Goal: Transaction & Acquisition: Purchase product/service

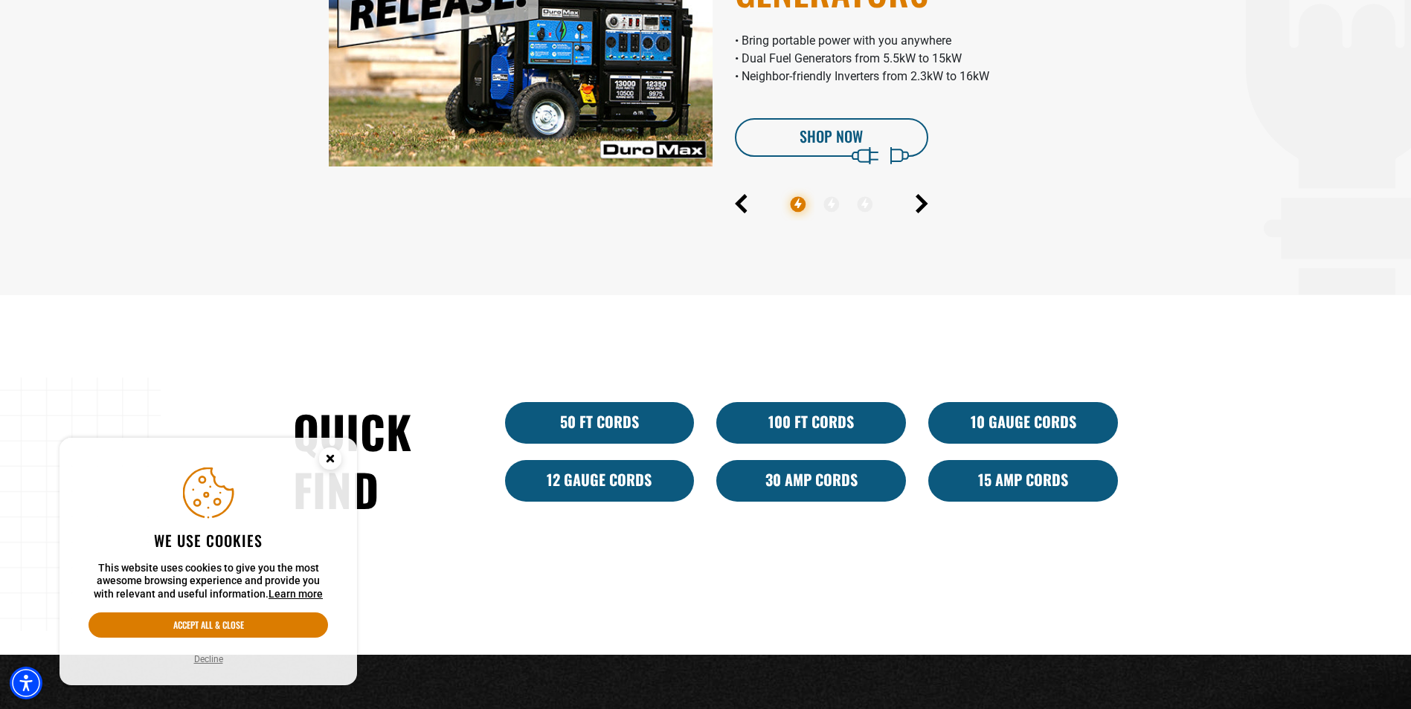
scroll to position [818, 0]
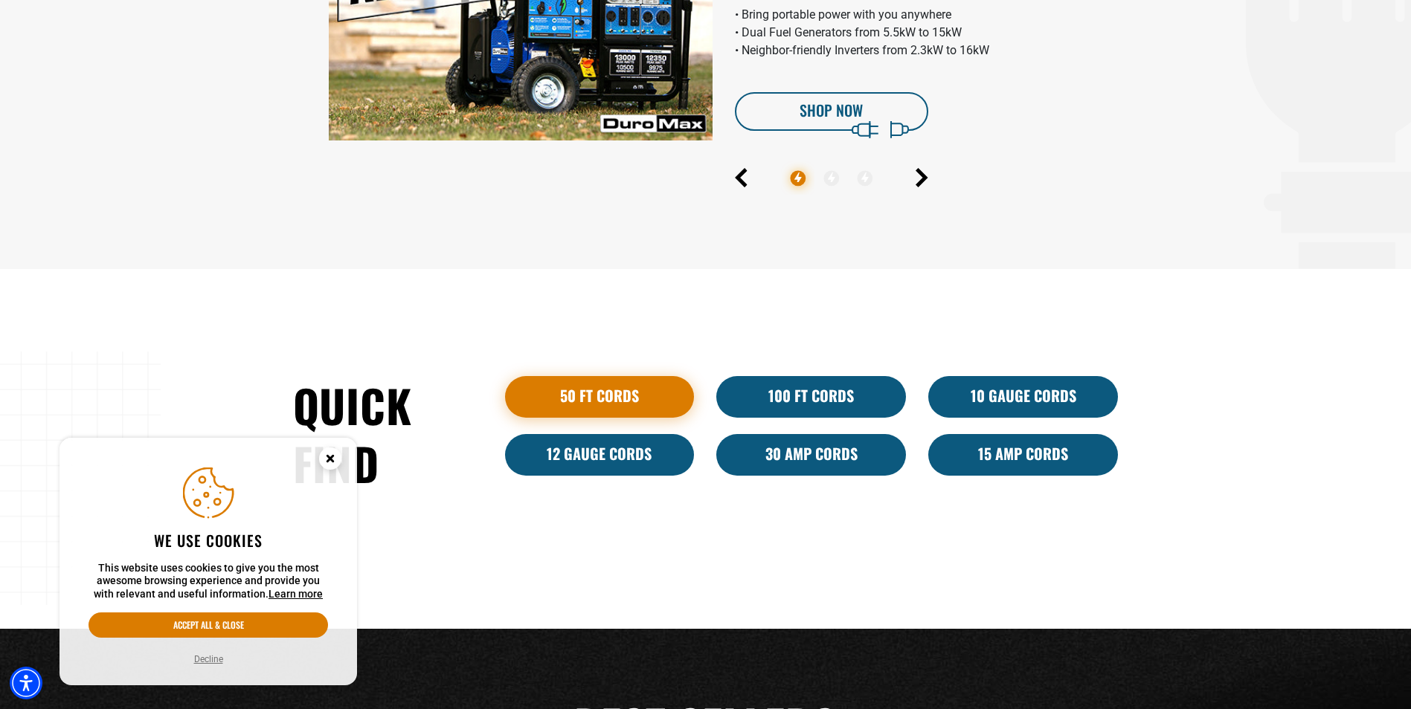
click at [608, 390] on link "50 ft cords" at bounding box center [600, 397] width 190 height 42
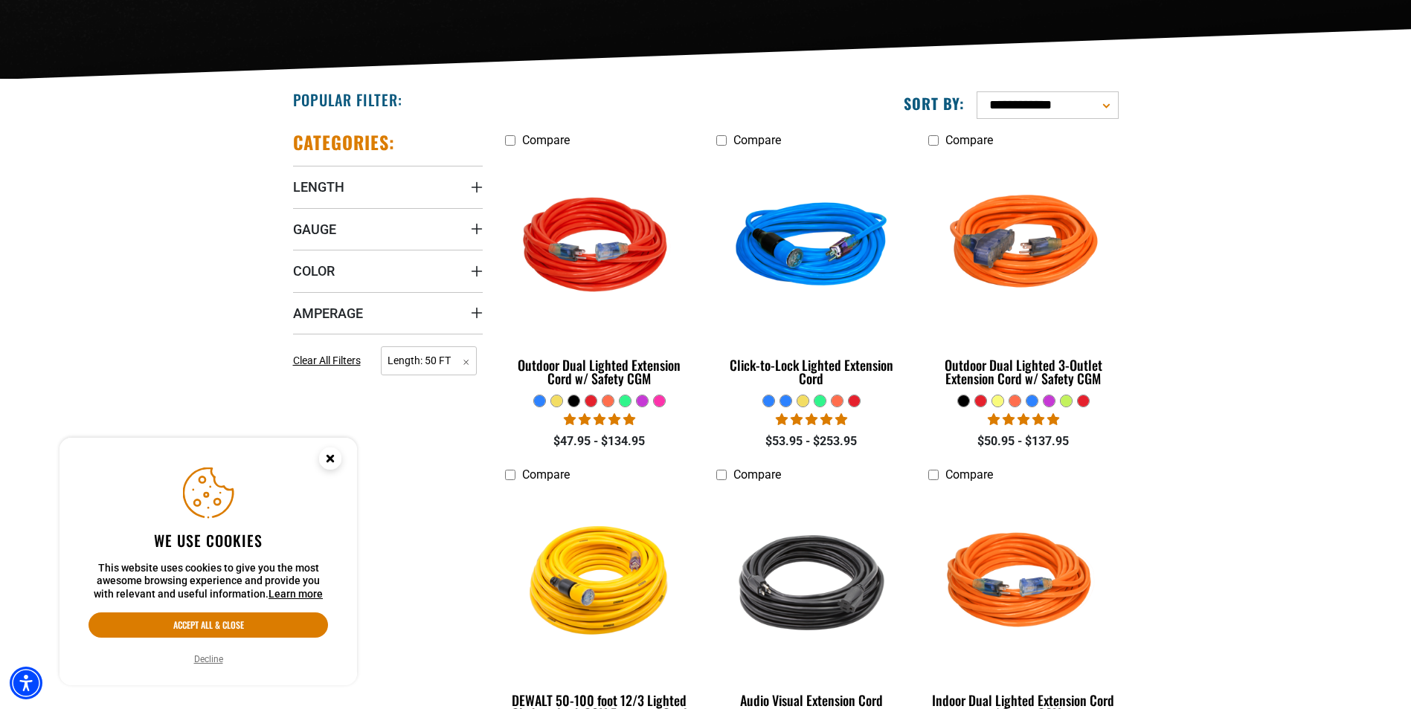
scroll to position [372, 0]
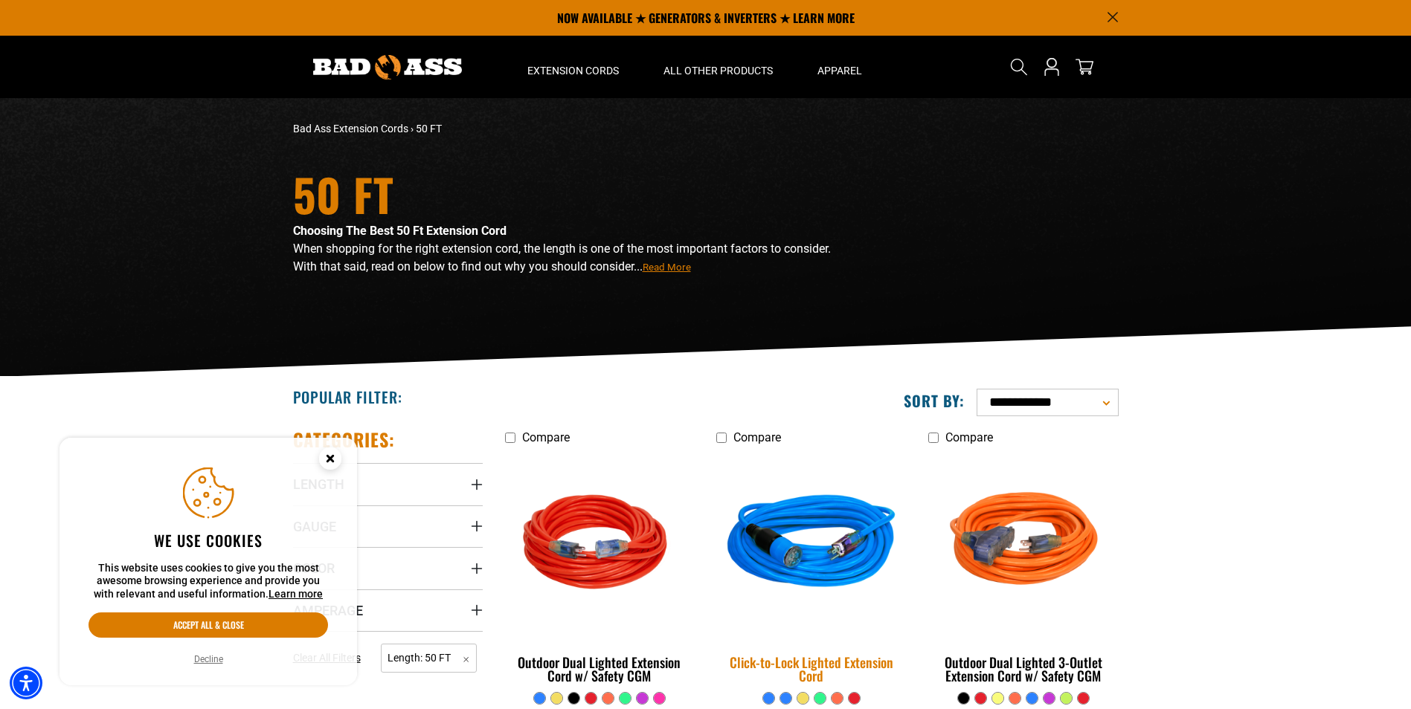
scroll to position [149, 0]
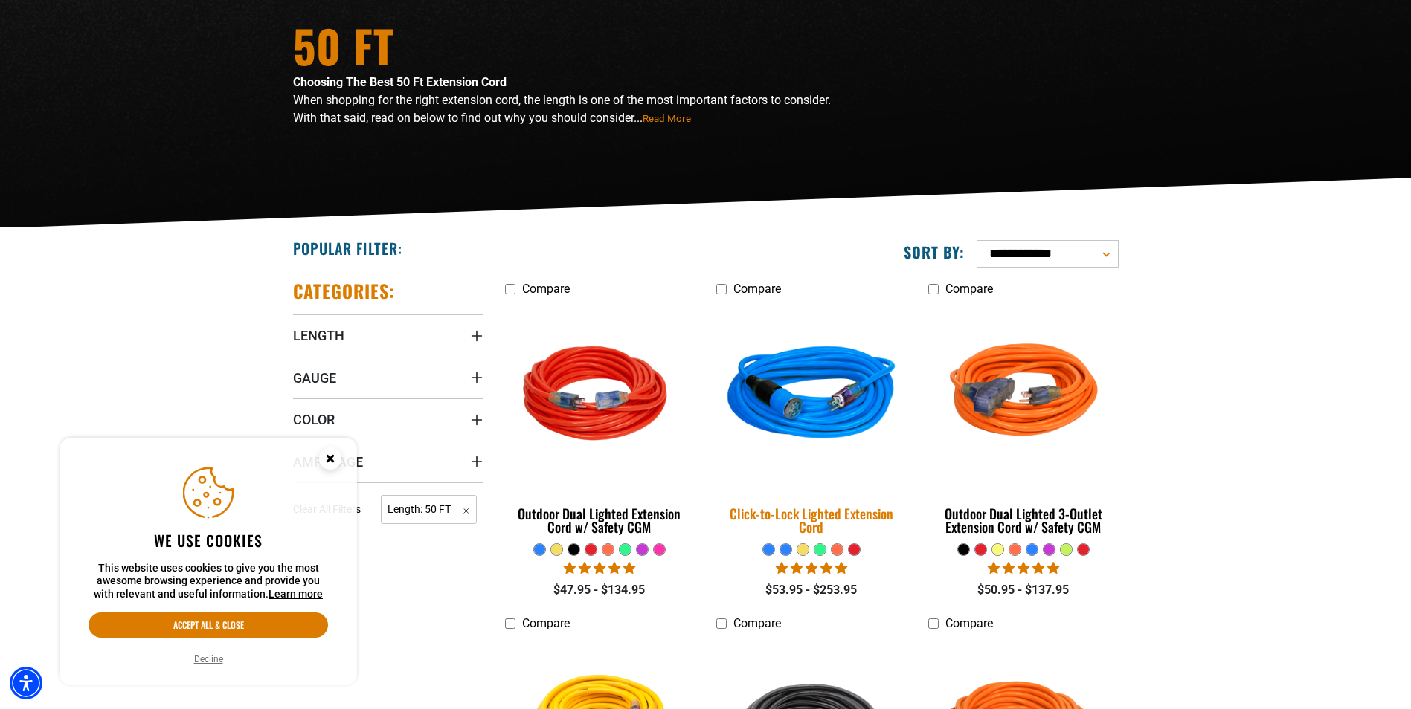
click at [805, 395] on img at bounding box center [811, 396] width 208 height 190
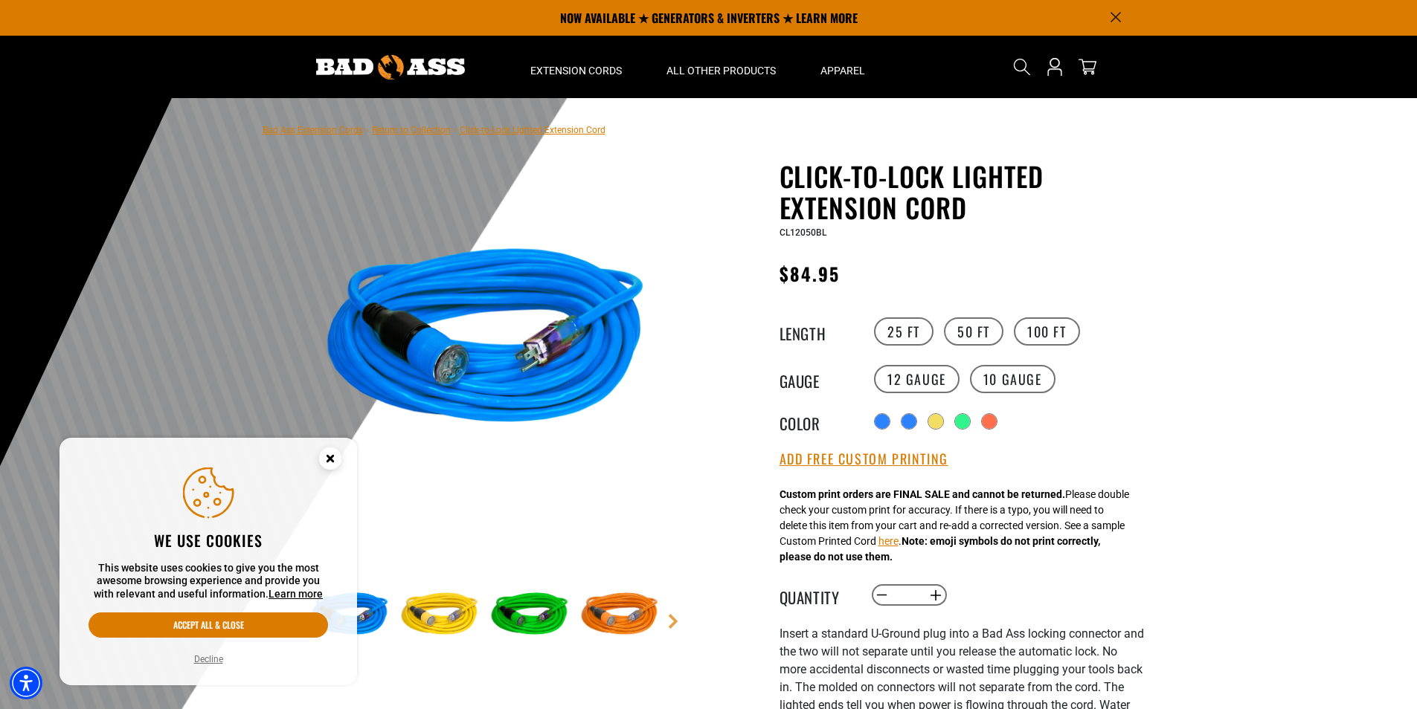
click at [316, 457] on icon "Cookie Consent" at bounding box center [330, 461] width 45 height 45
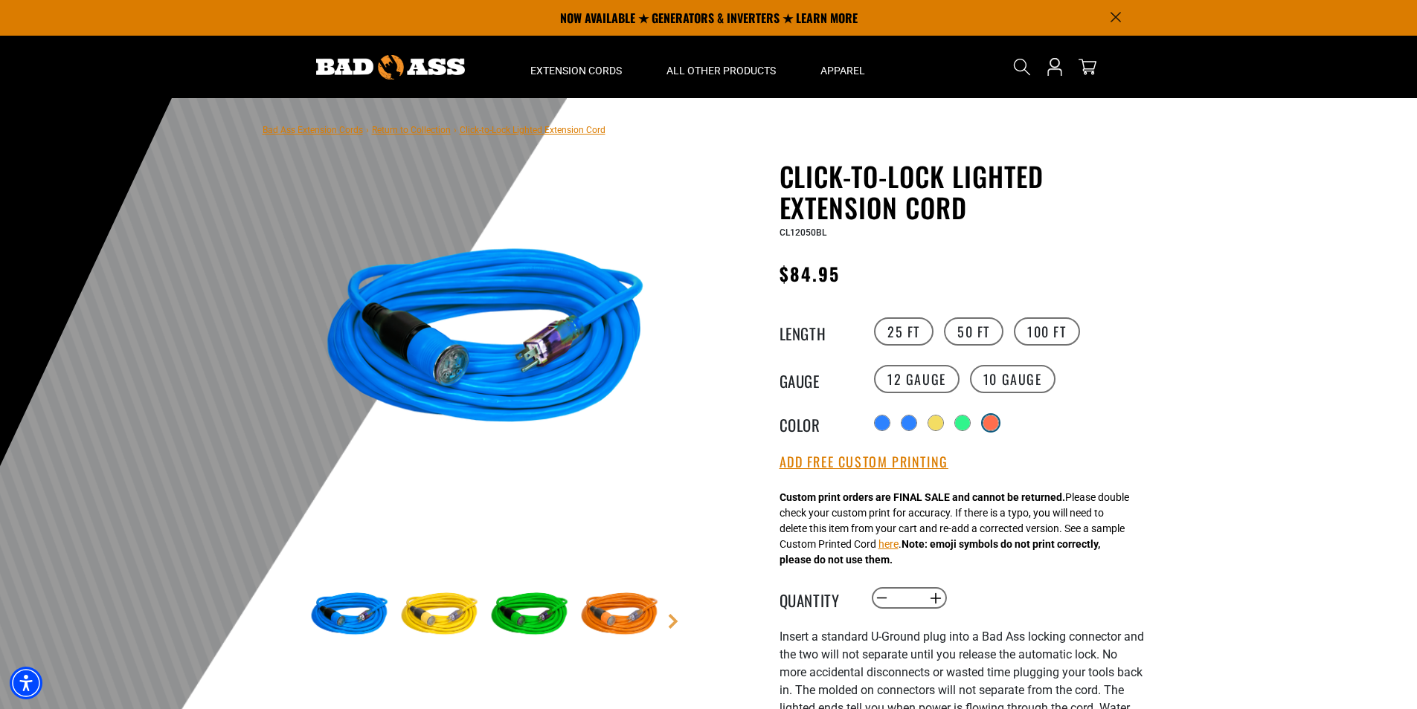
click at [995, 430] on div at bounding box center [990, 423] width 15 height 15
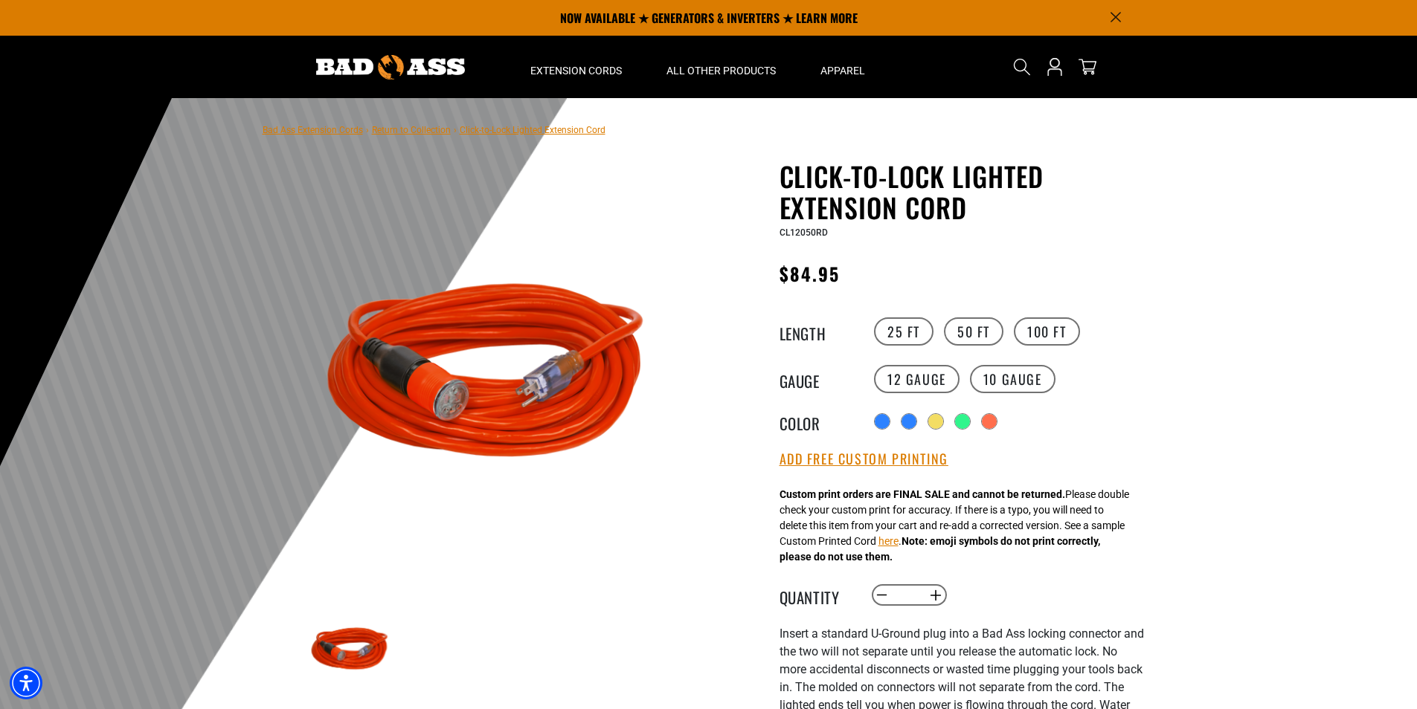
click at [972, 421] on div "Radio button Radio button Radio button Radio button Radio button products.produ…" at bounding box center [1007, 422] width 274 height 24
click at [962, 423] on div at bounding box center [963, 423] width 15 height 15
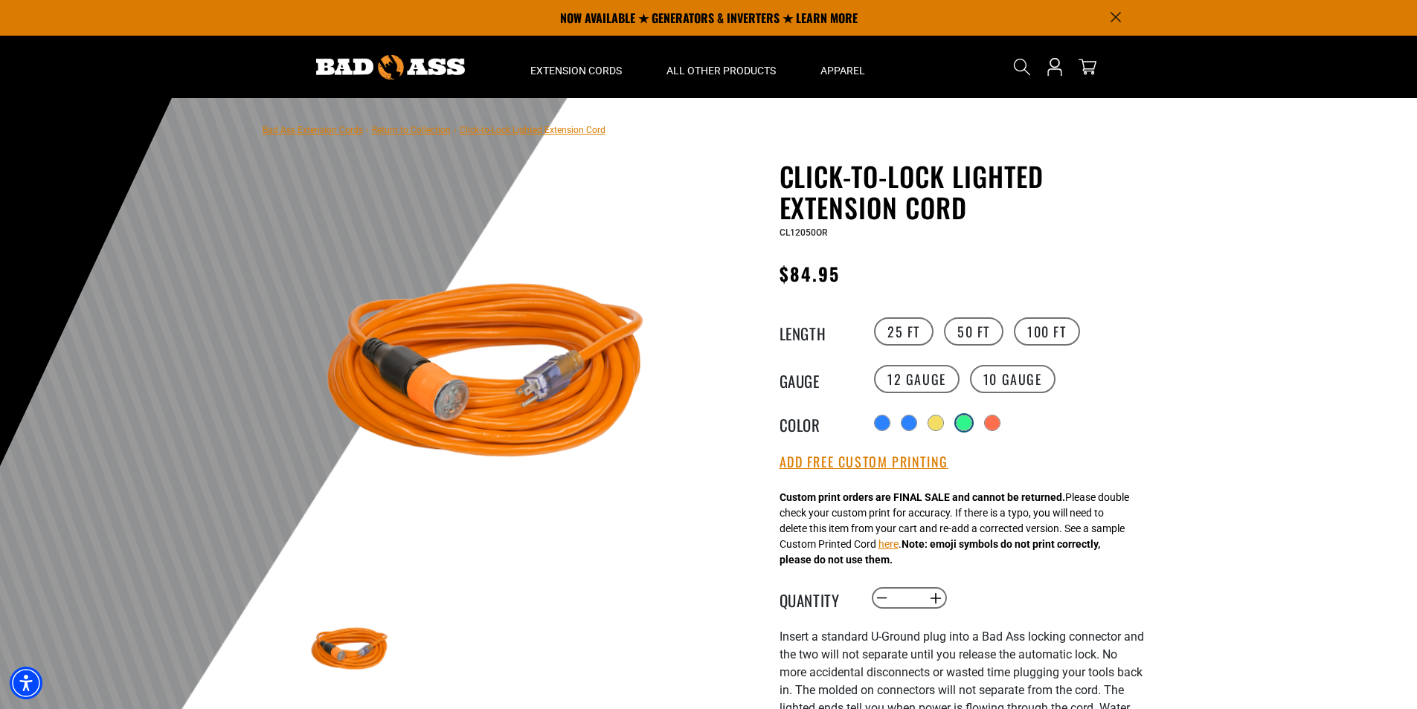
click at [970, 430] on div at bounding box center [964, 423] width 16 height 16
click at [934, 426] on div at bounding box center [937, 423] width 15 height 15
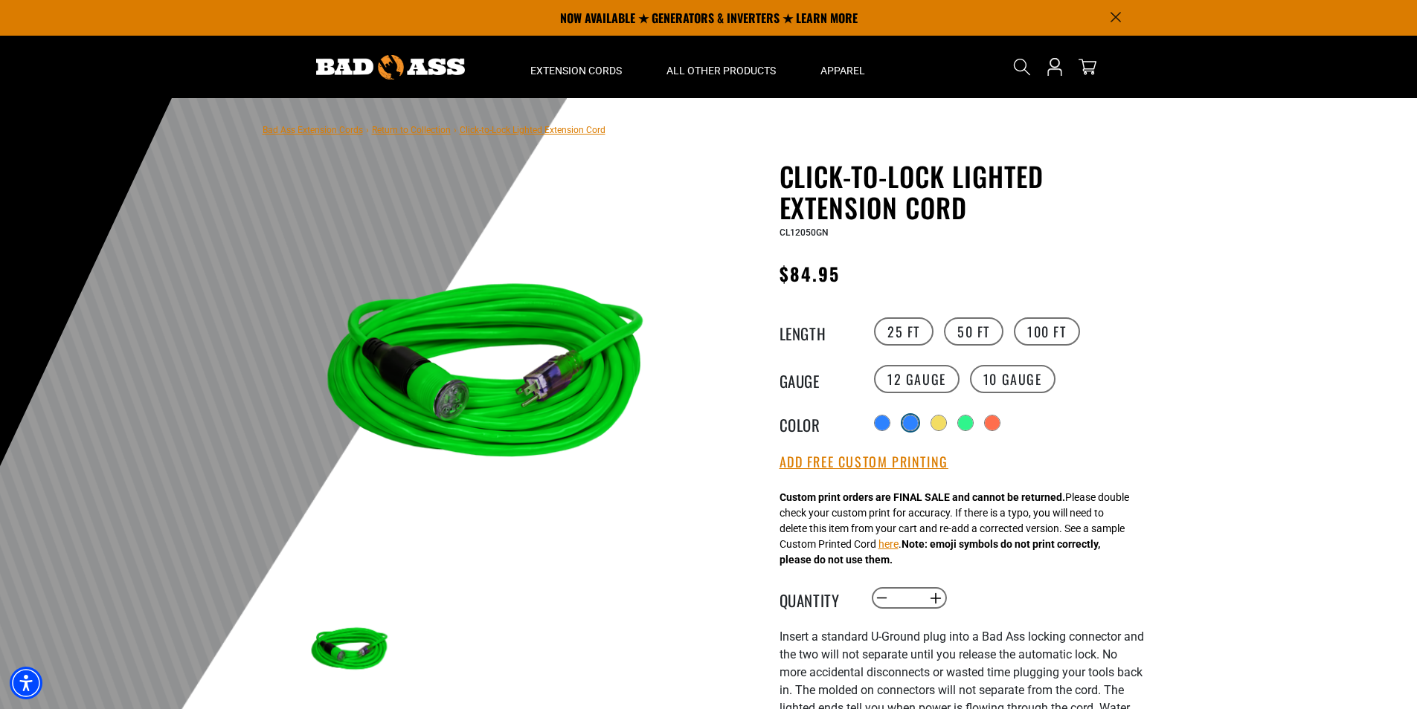
click at [907, 428] on div at bounding box center [910, 423] width 15 height 15
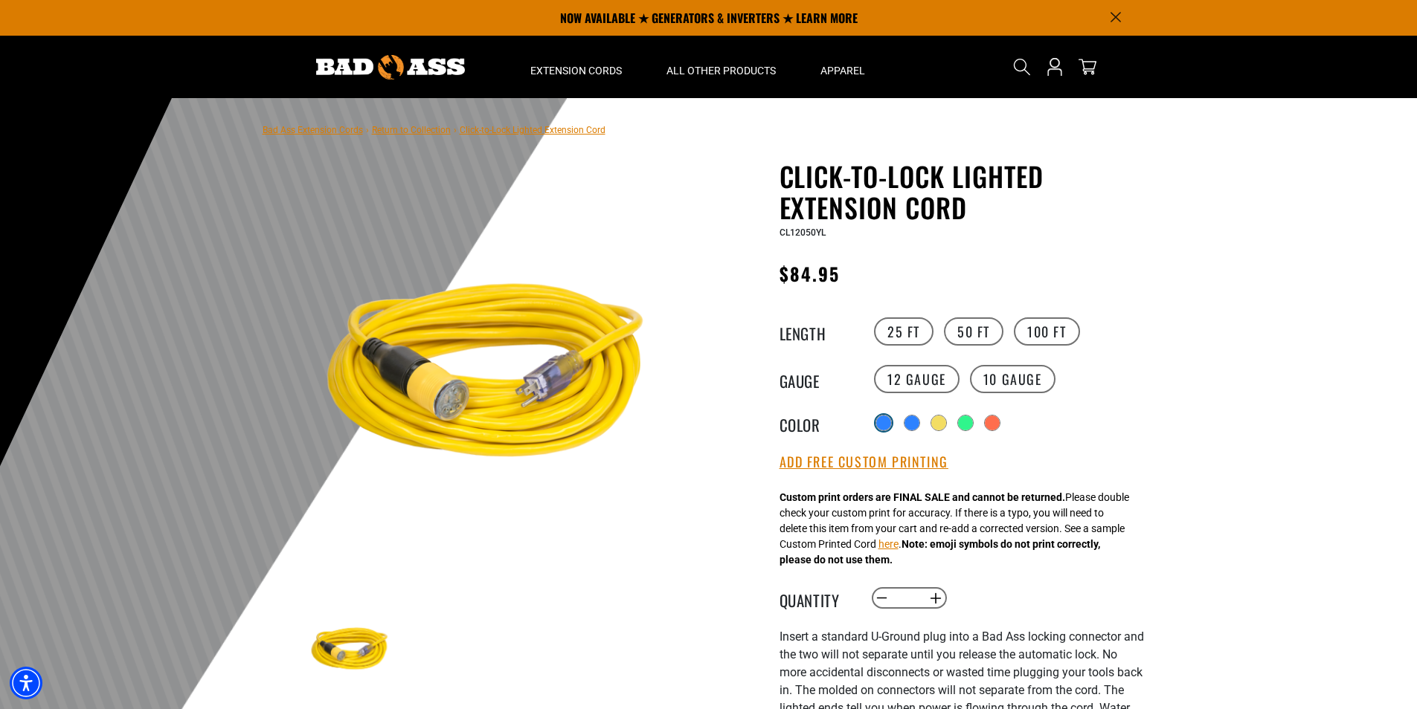
click at [882, 426] on div at bounding box center [883, 423] width 15 height 15
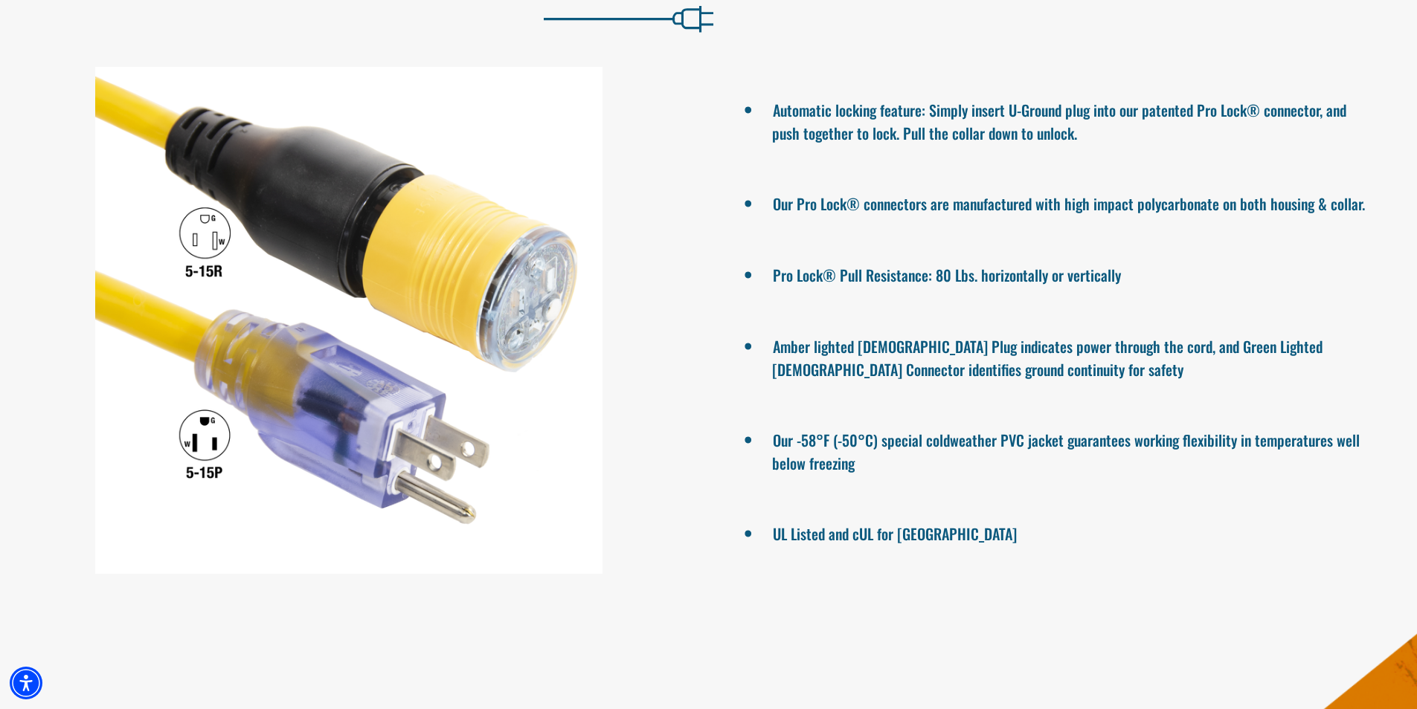
scroll to position [1190, 0]
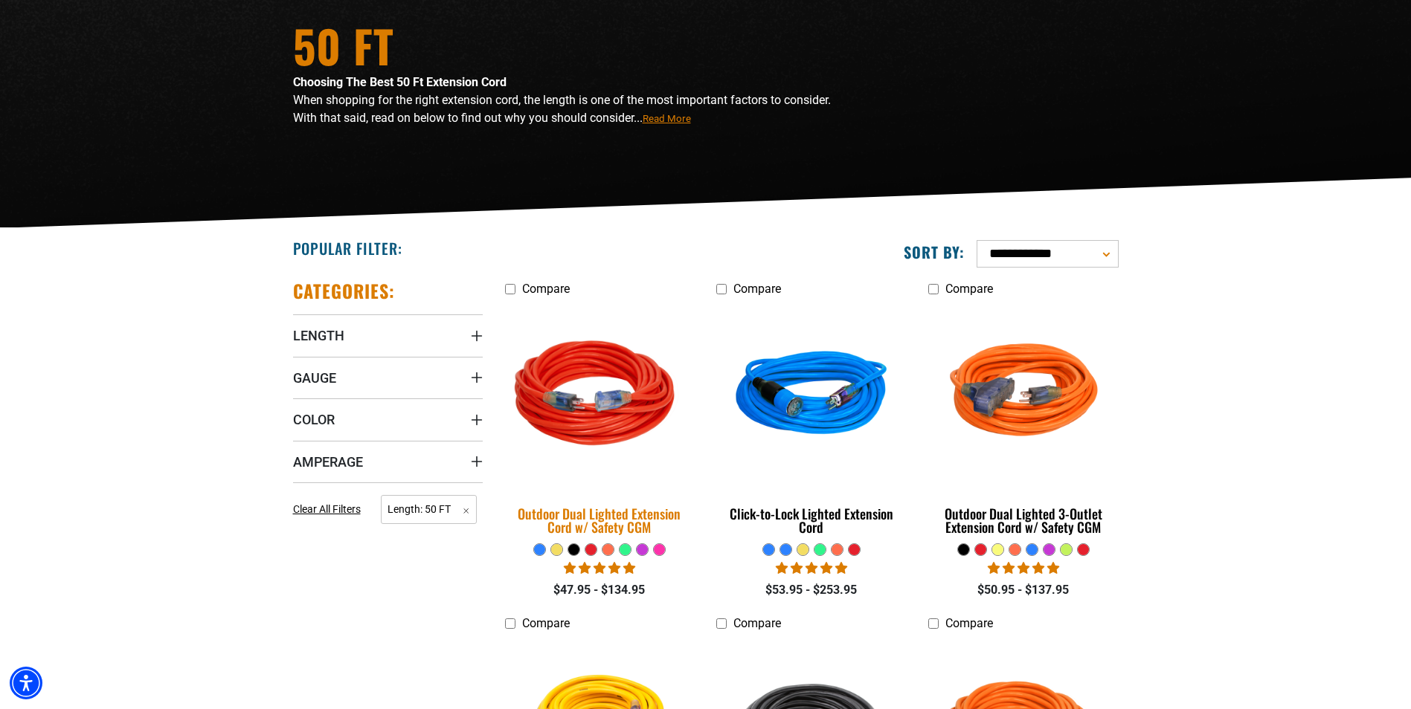
click at [598, 521] on div "Outdoor Dual Lighted Extension Cord w/ Safety CGM" at bounding box center [600, 520] width 190 height 27
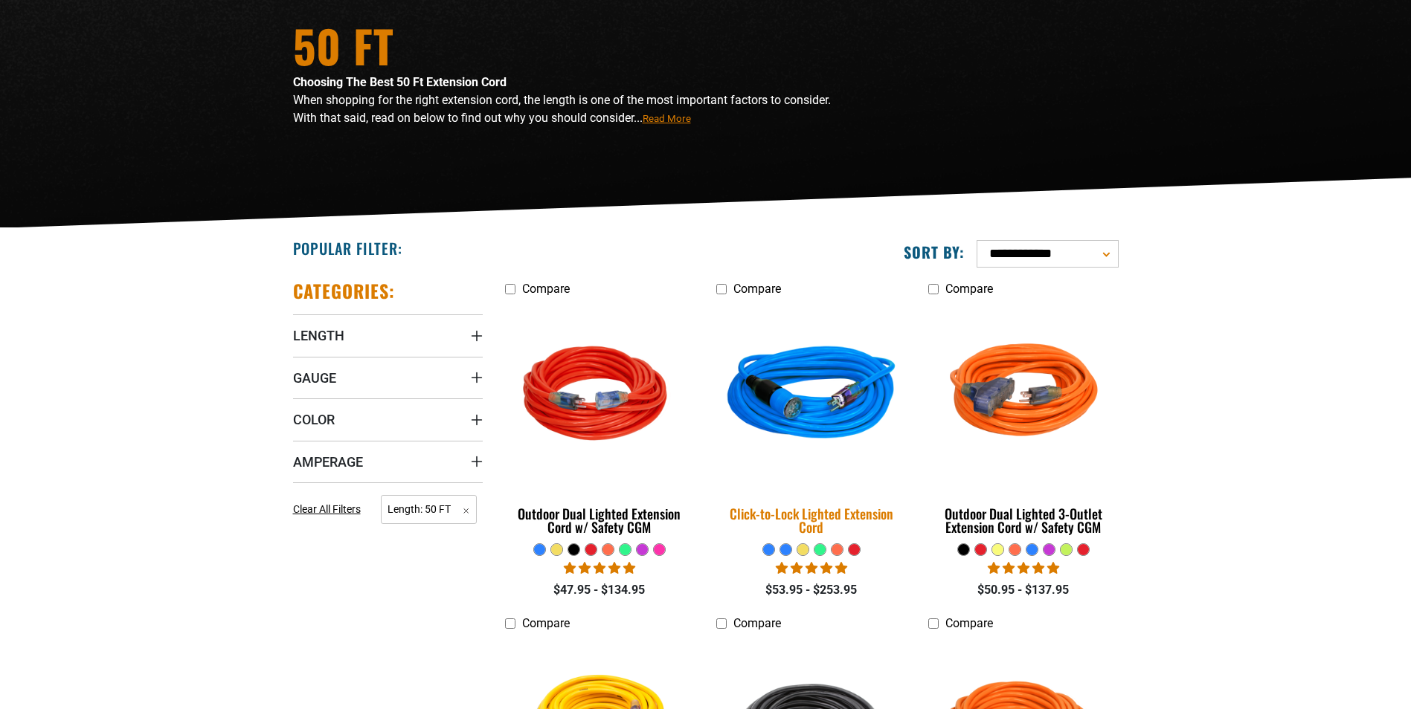
click at [814, 380] on img at bounding box center [811, 396] width 208 height 190
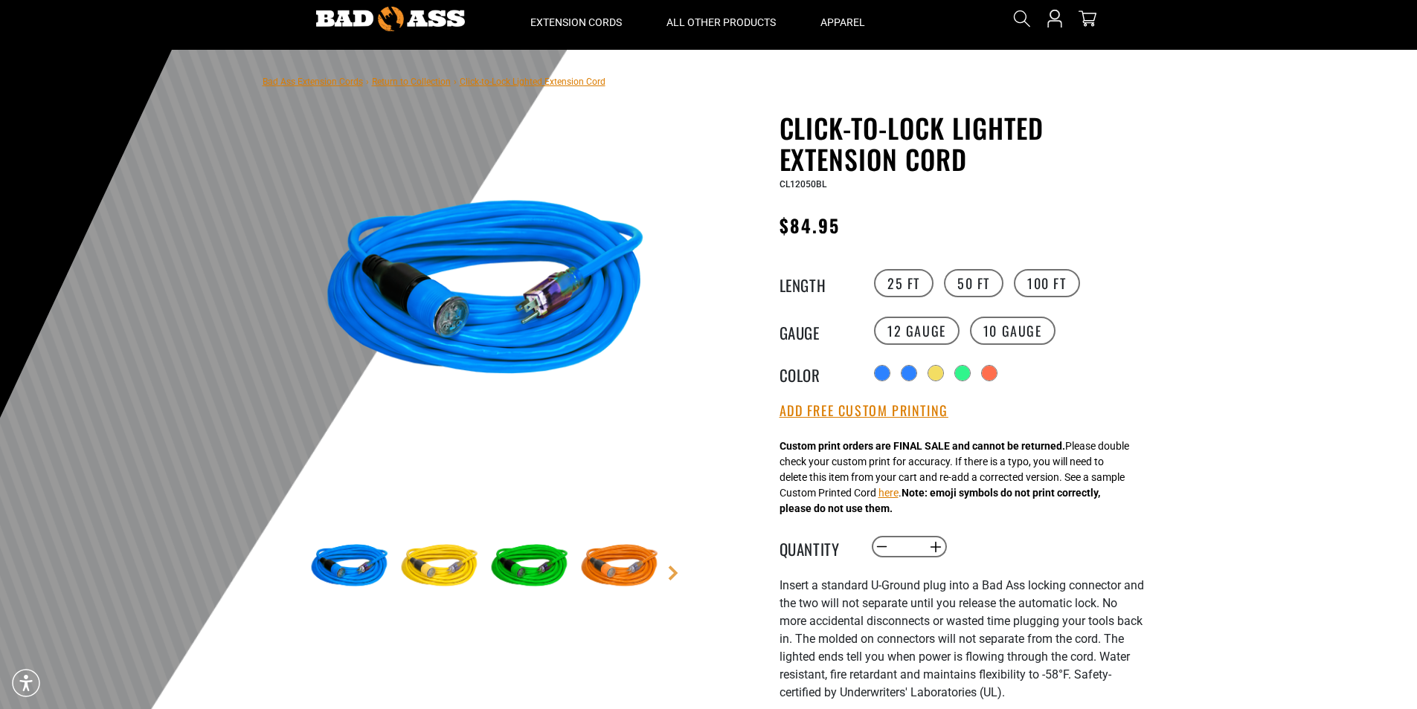
scroll to position [74, 0]
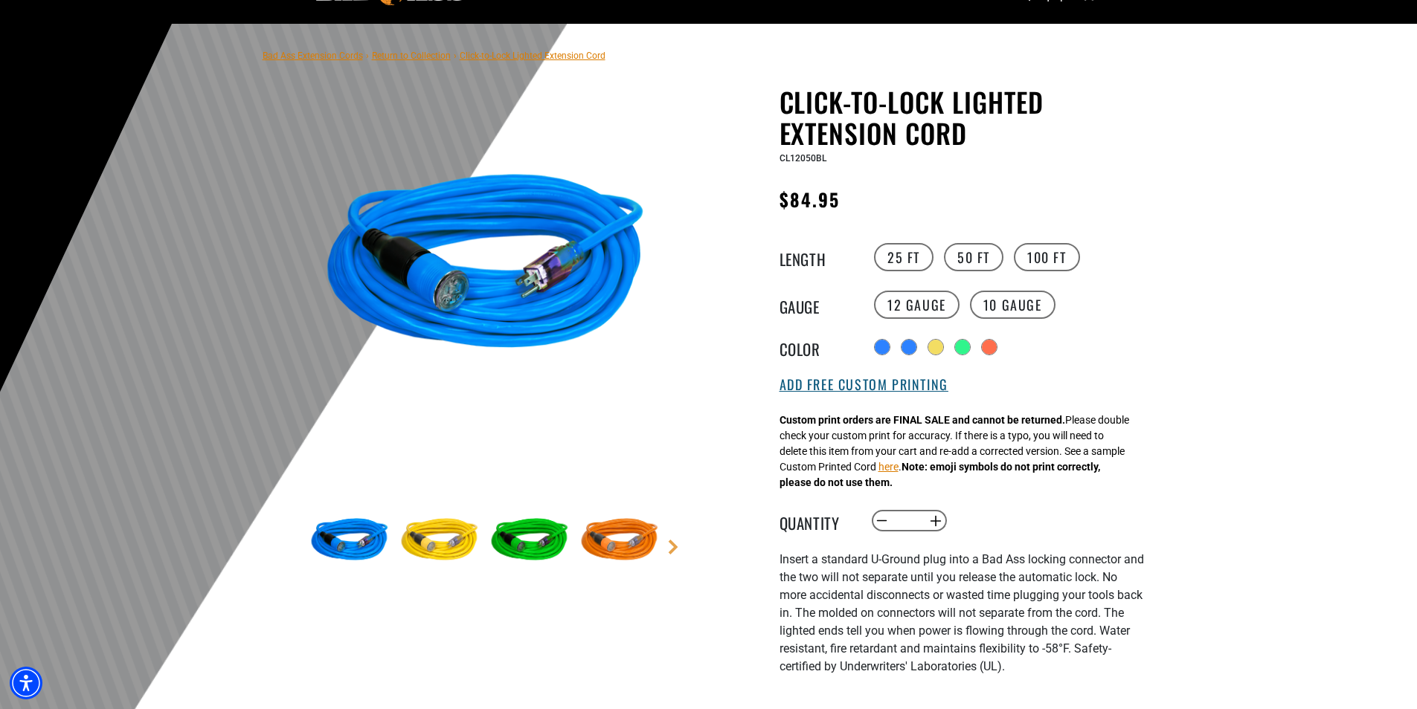
click at [875, 393] on button "Add Free Custom Printing" at bounding box center [863, 385] width 169 height 16
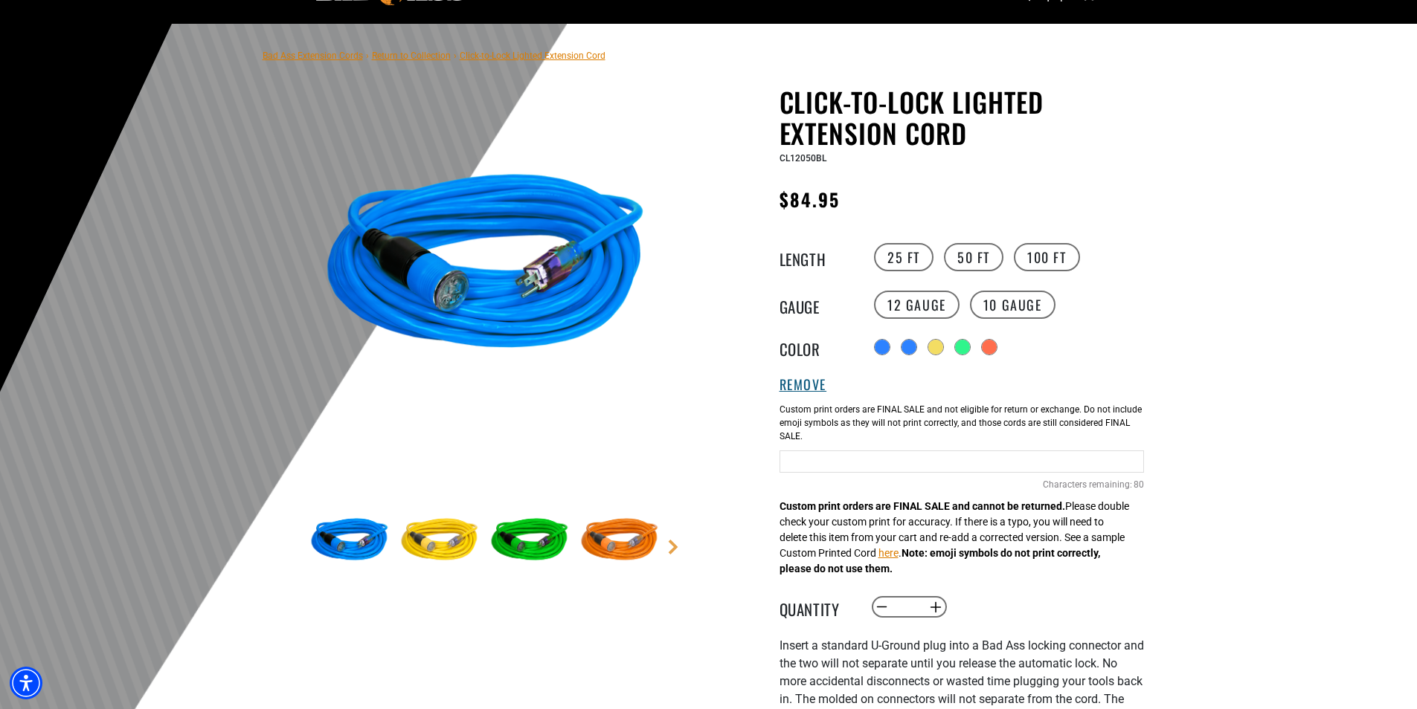
click at [866, 382] on div "Remove a a Add Free Custom Printing Custom Printing 80 Characters remaining: / …" at bounding box center [961, 438] width 364 height 122
click at [817, 469] on input "Blue Cables" at bounding box center [961, 462] width 364 height 22
type input "**********"
click at [938, 609] on button "Increase quantity for Click-to-Lock Lighted Extension Cord" at bounding box center [935, 607] width 23 height 25
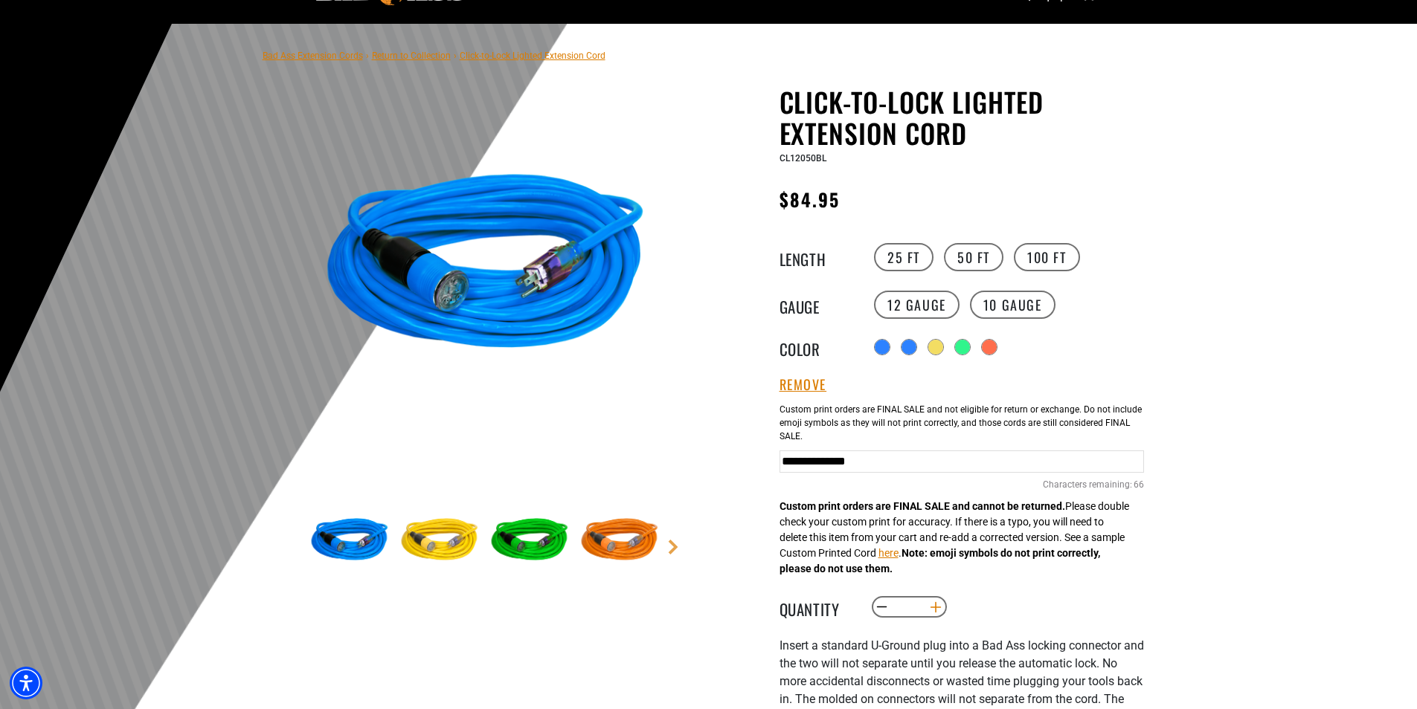
click at [938, 609] on button "Increase quantity for Click-to-Lock Lighted Extension Cord" at bounding box center [935, 607] width 23 height 25
click at [883, 607] on button "Decrease quantity for Click-to-Lock Lighted Extension Cord" at bounding box center [881, 607] width 23 height 25
type input "*"
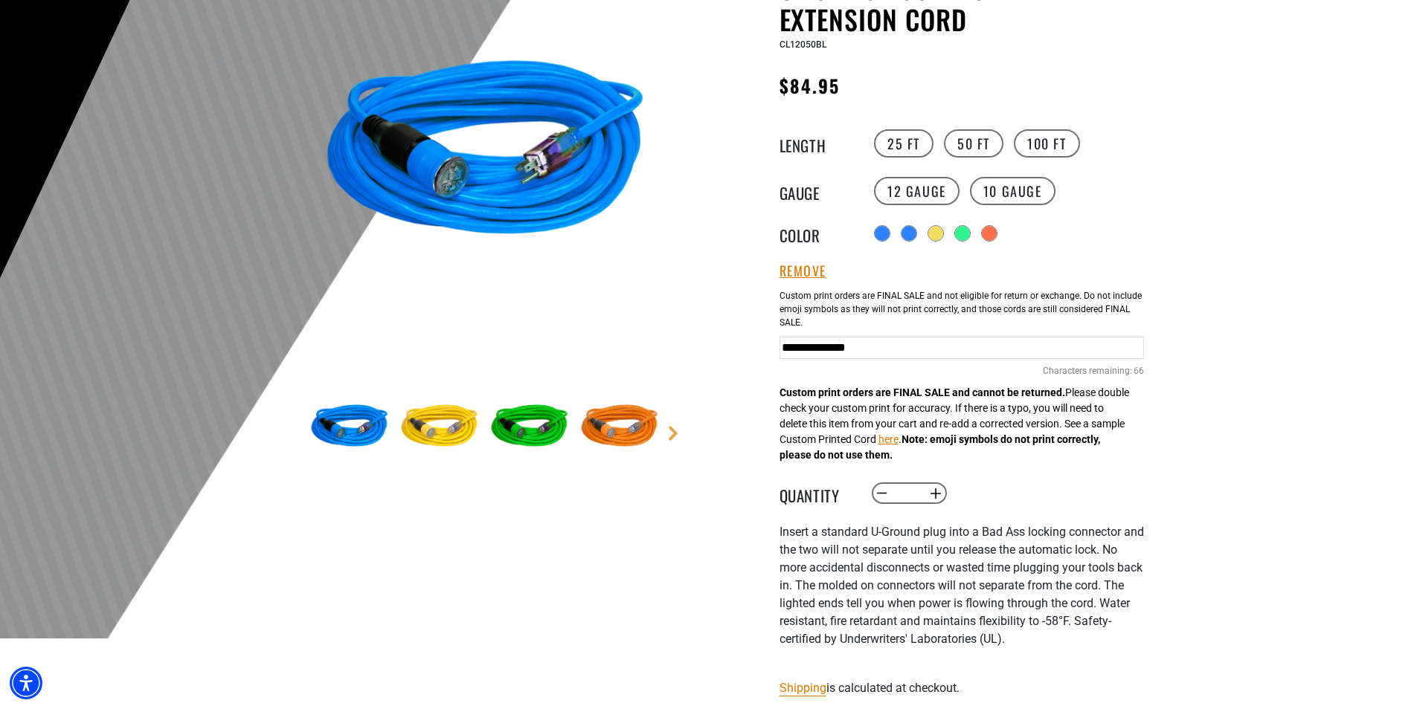
scroll to position [446, 0]
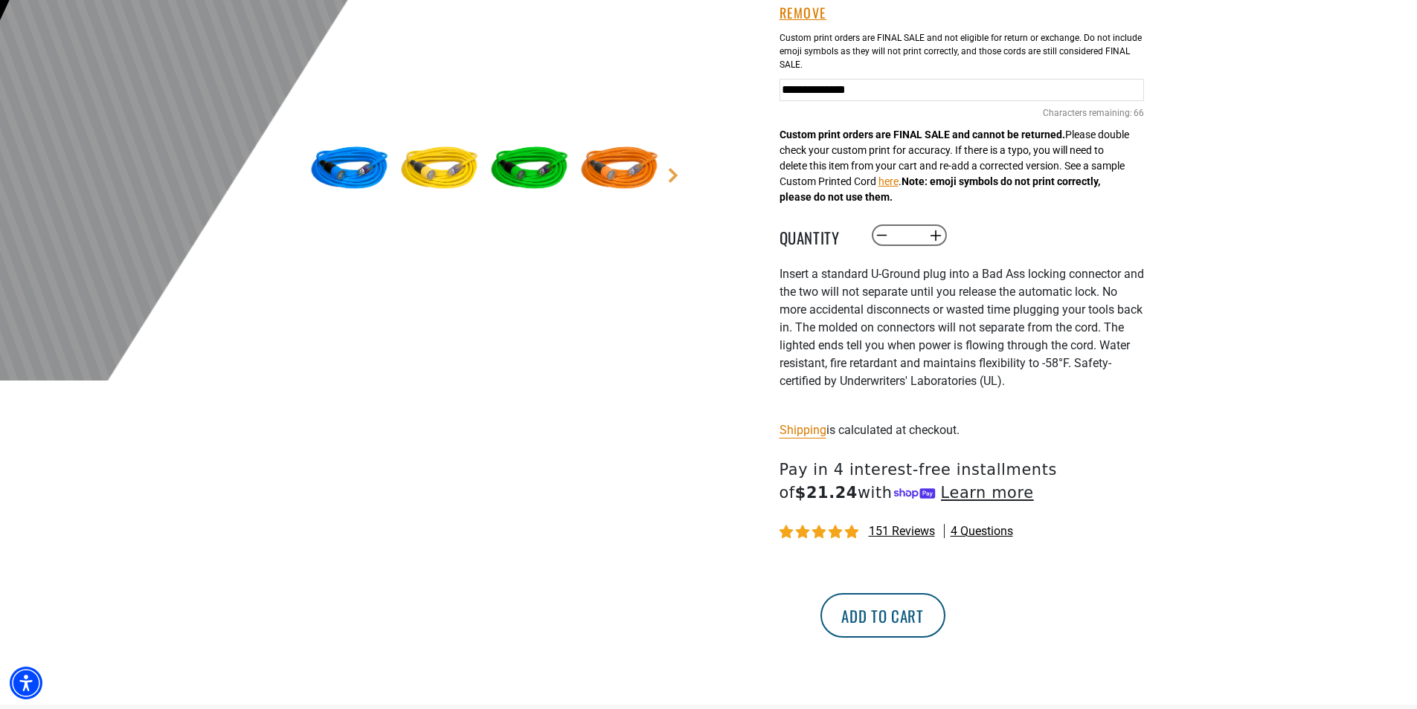
click at [945, 624] on button "Add to cart" at bounding box center [882, 615] width 125 height 45
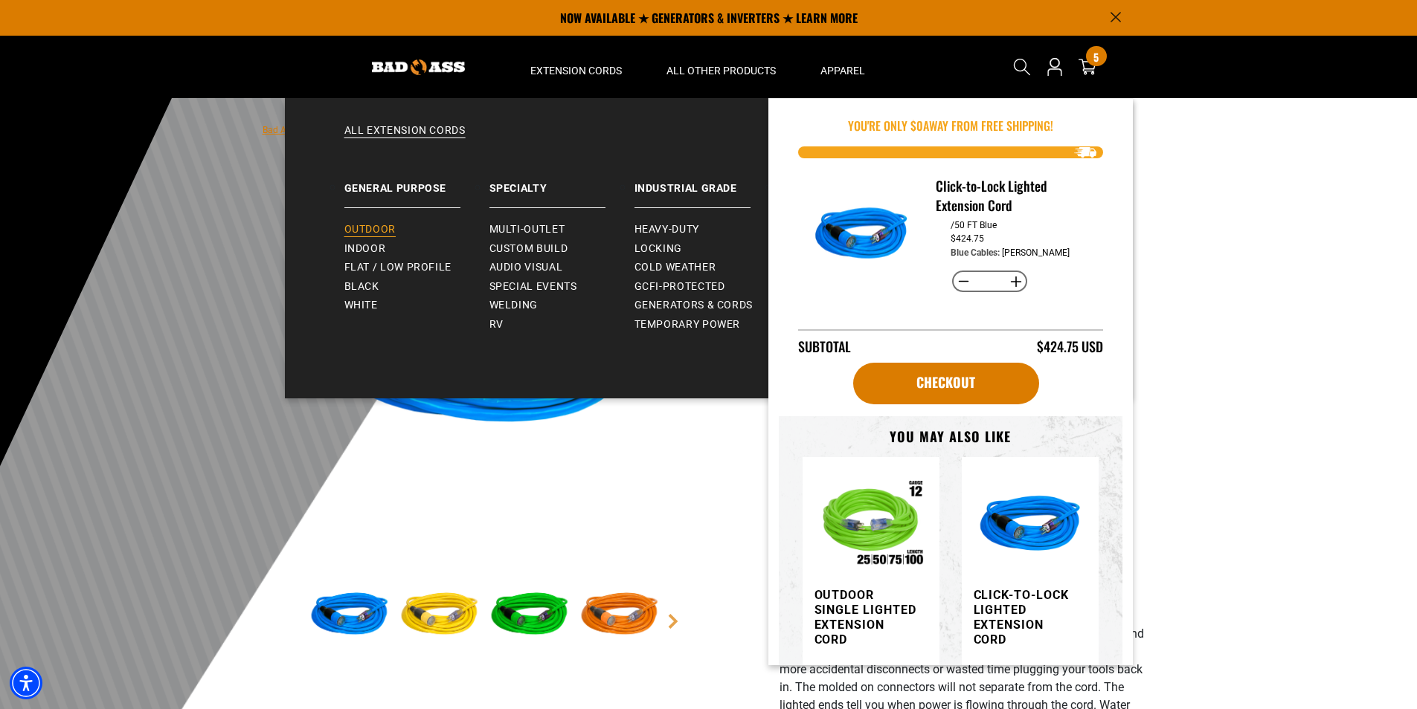
click at [368, 225] on span "Outdoor" at bounding box center [369, 229] width 51 height 13
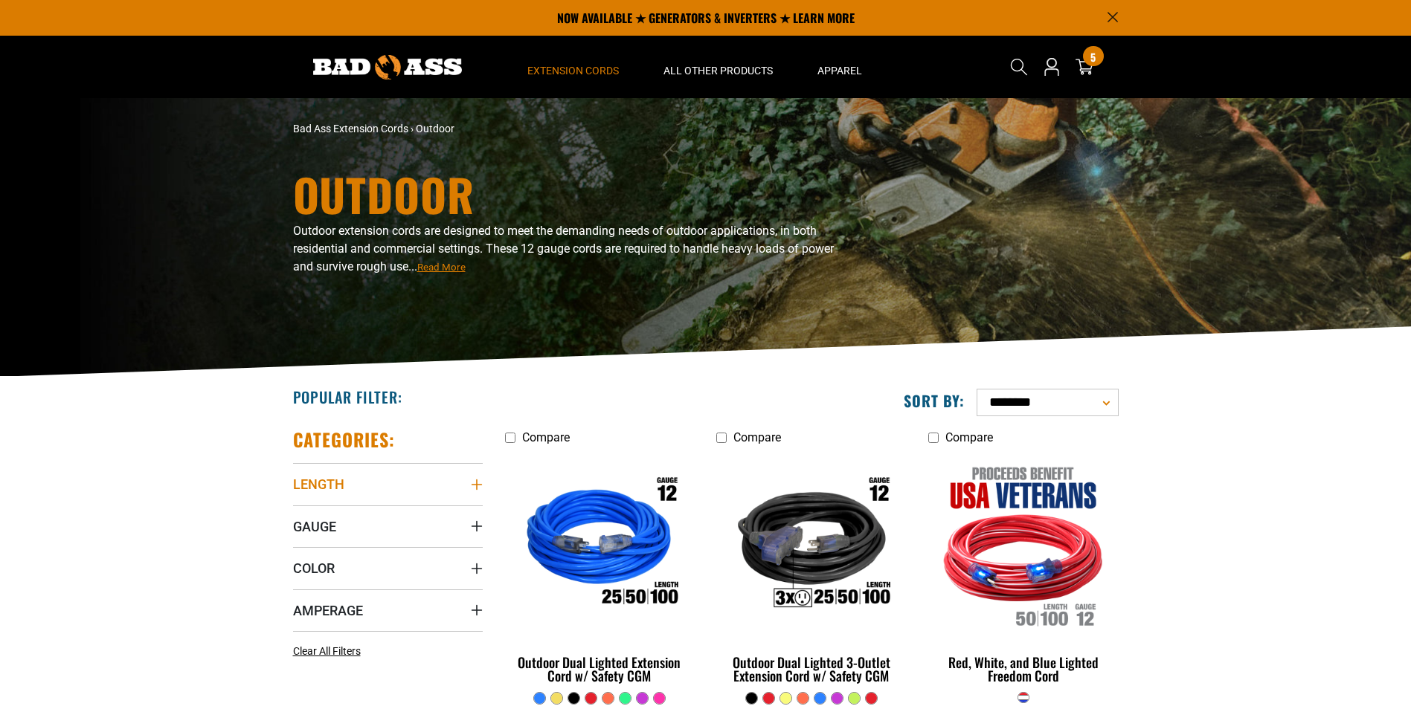
click at [469, 488] on summary "Length" at bounding box center [388, 484] width 190 height 42
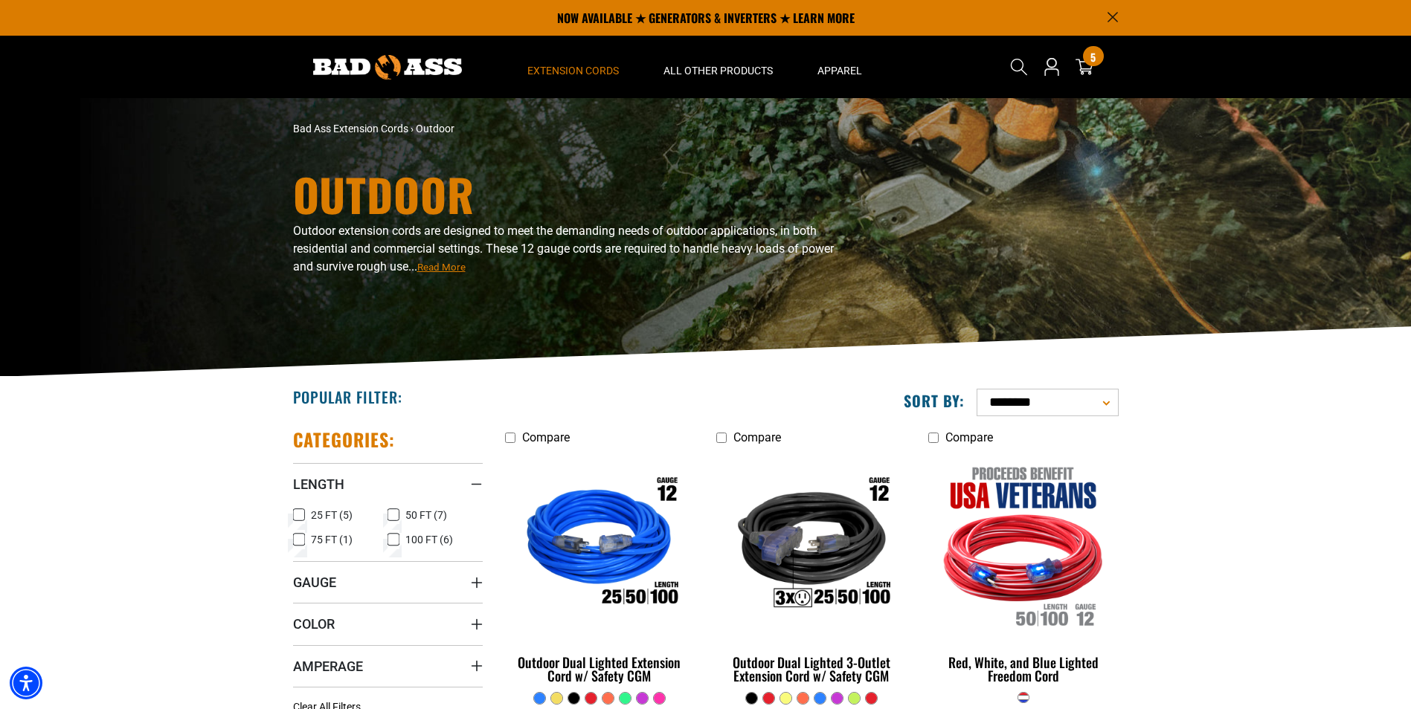
click at [392, 518] on icon at bounding box center [393, 515] width 12 height 19
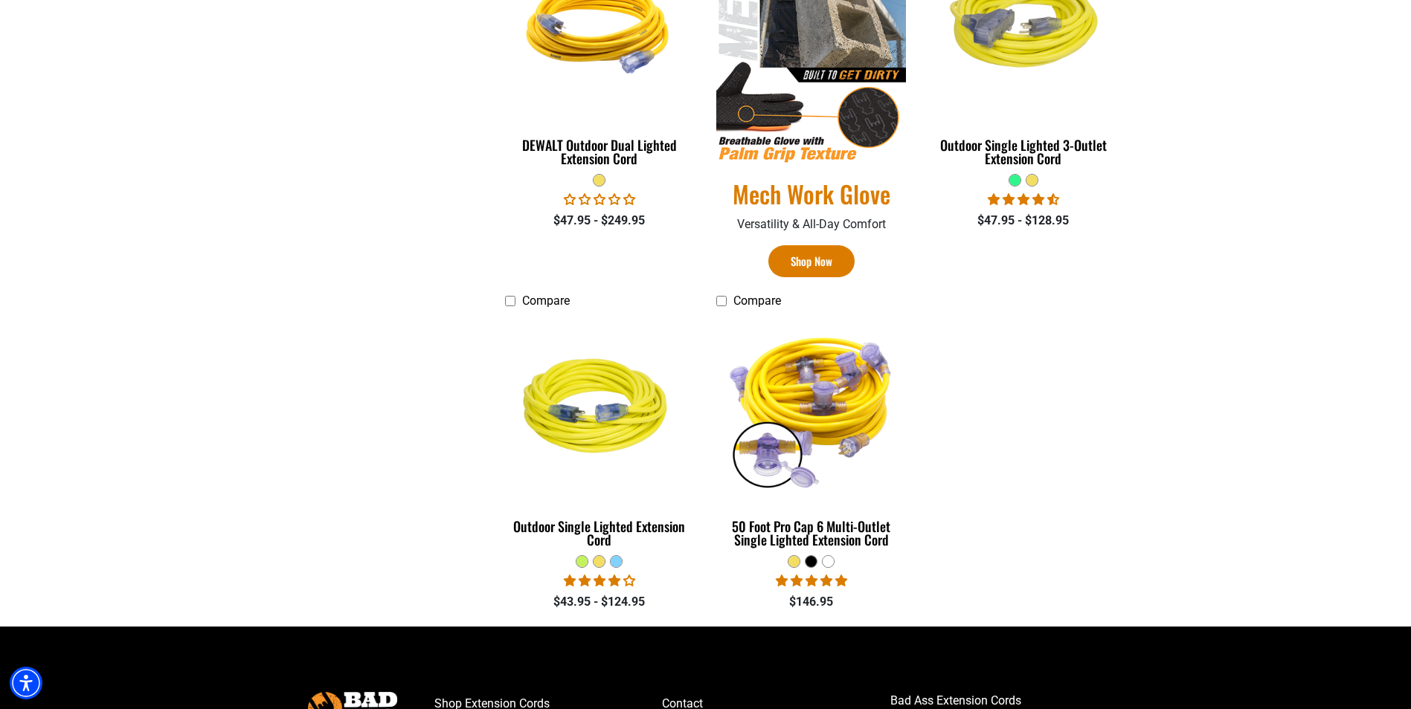
scroll to position [892, 0]
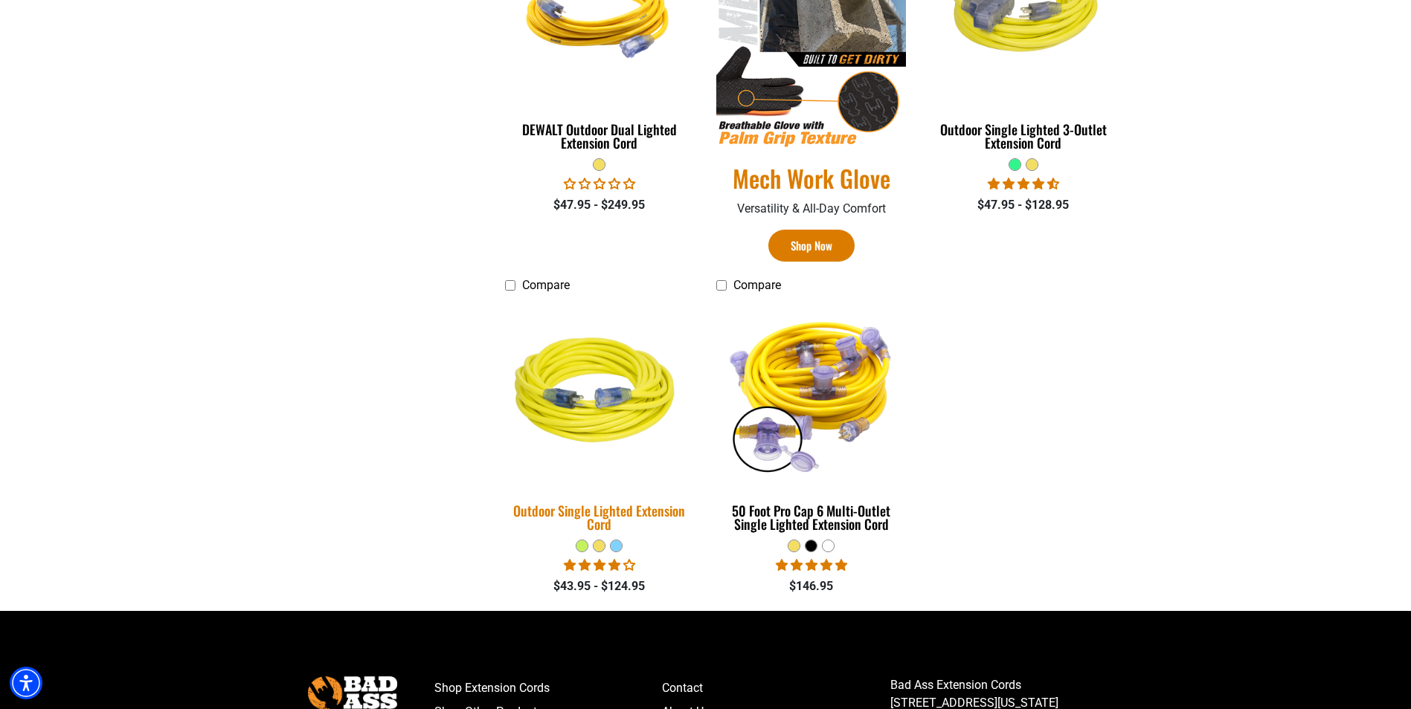
click at [600, 509] on div "Outdoor Single Lighted Extension Cord" at bounding box center [600, 517] width 190 height 27
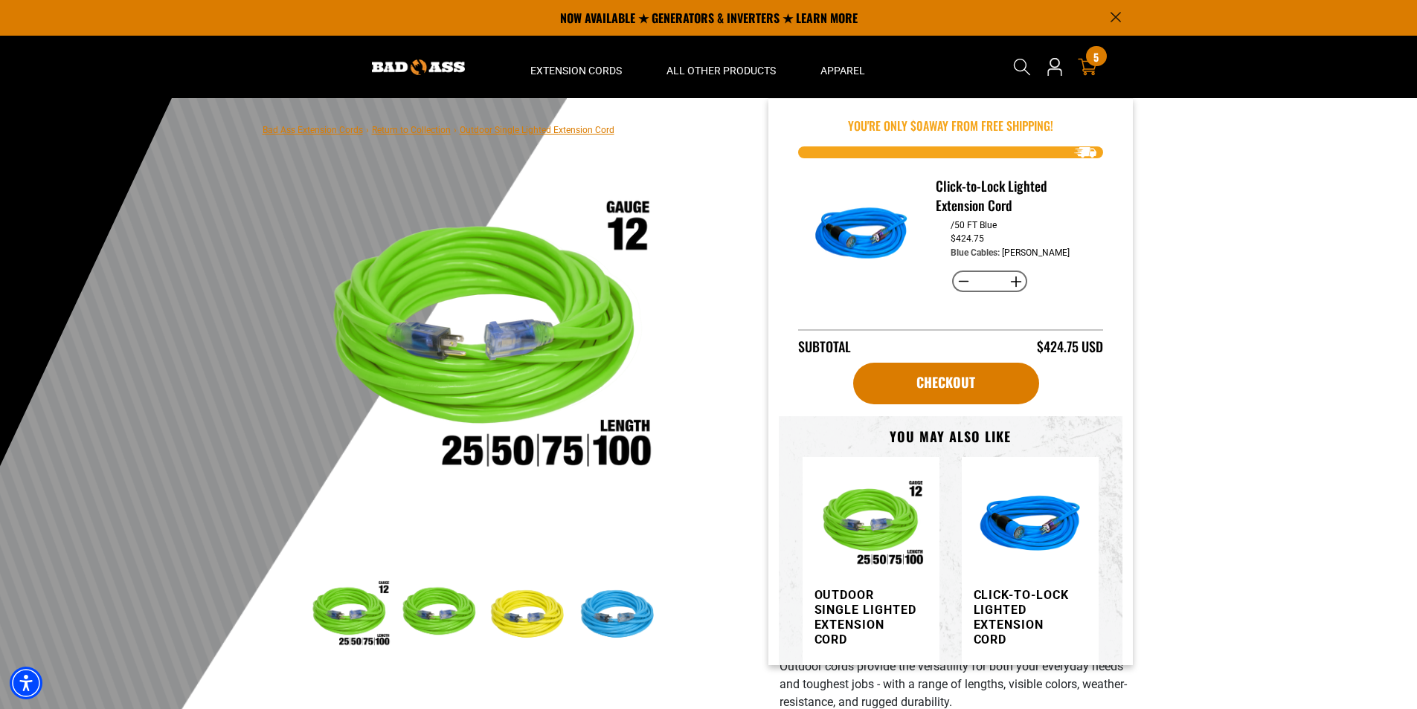
click at [1090, 61] on div "5 5 items" at bounding box center [1096, 56] width 20 height 20
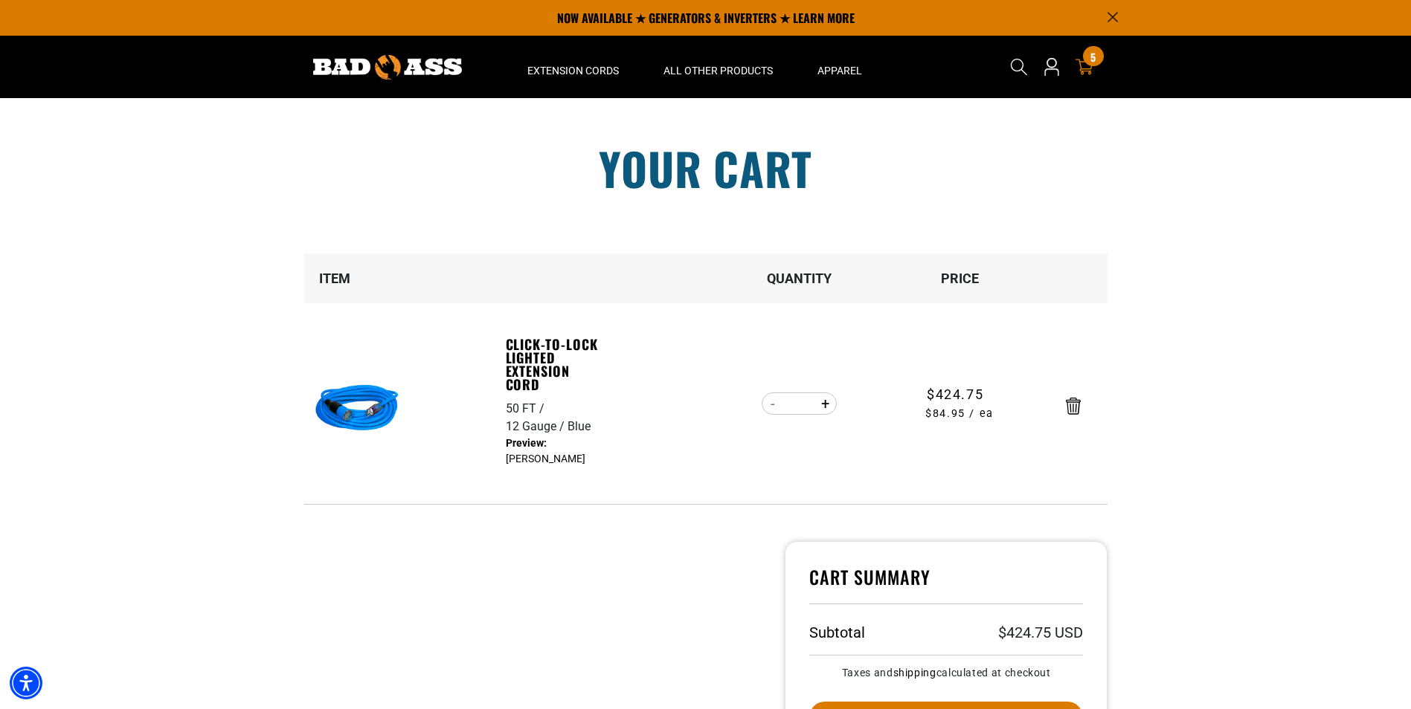
click at [335, 408] on img at bounding box center [357, 410] width 94 height 94
click at [544, 355] on link "Click-to-Lock Lighted Extension Cord" at bounding box center [557, 365] width 103 height 54
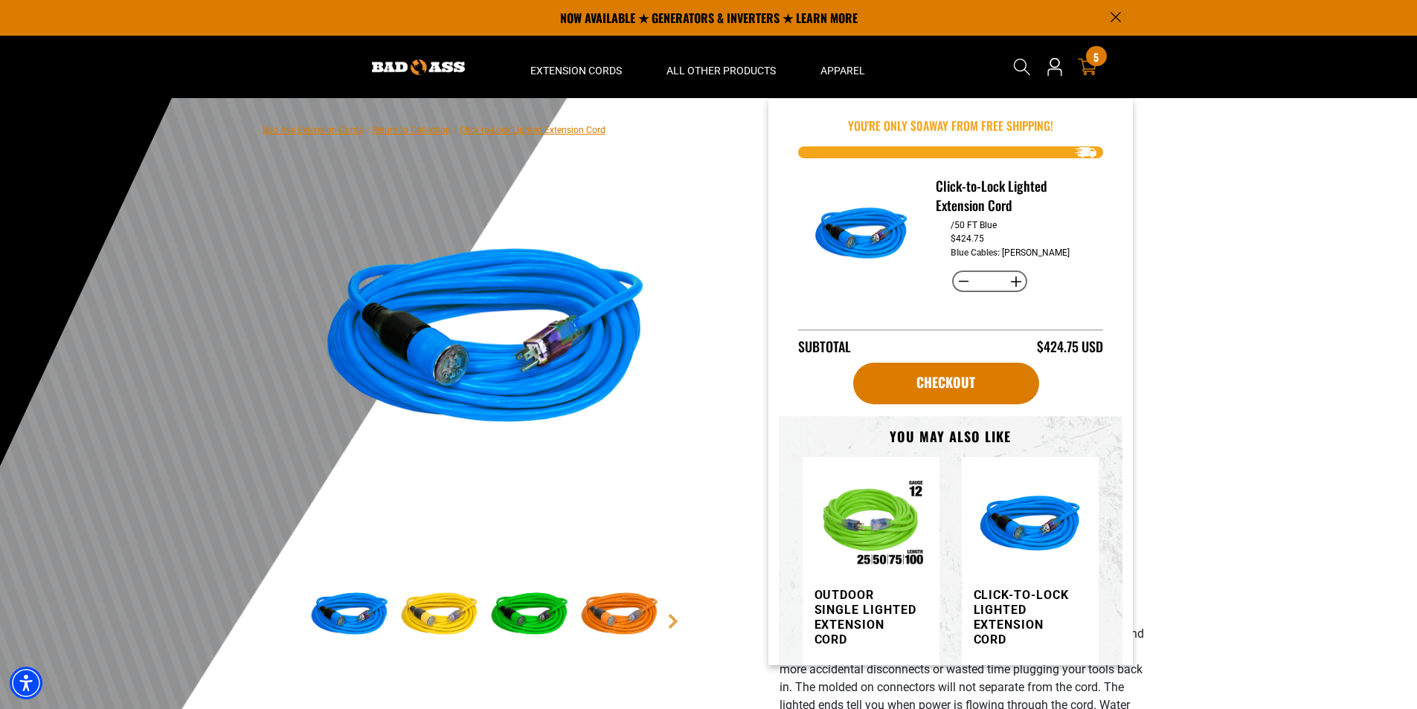
click at [1087, 62] on div "5 5 items" at bounding box center [1096, 56] width 20 height 20
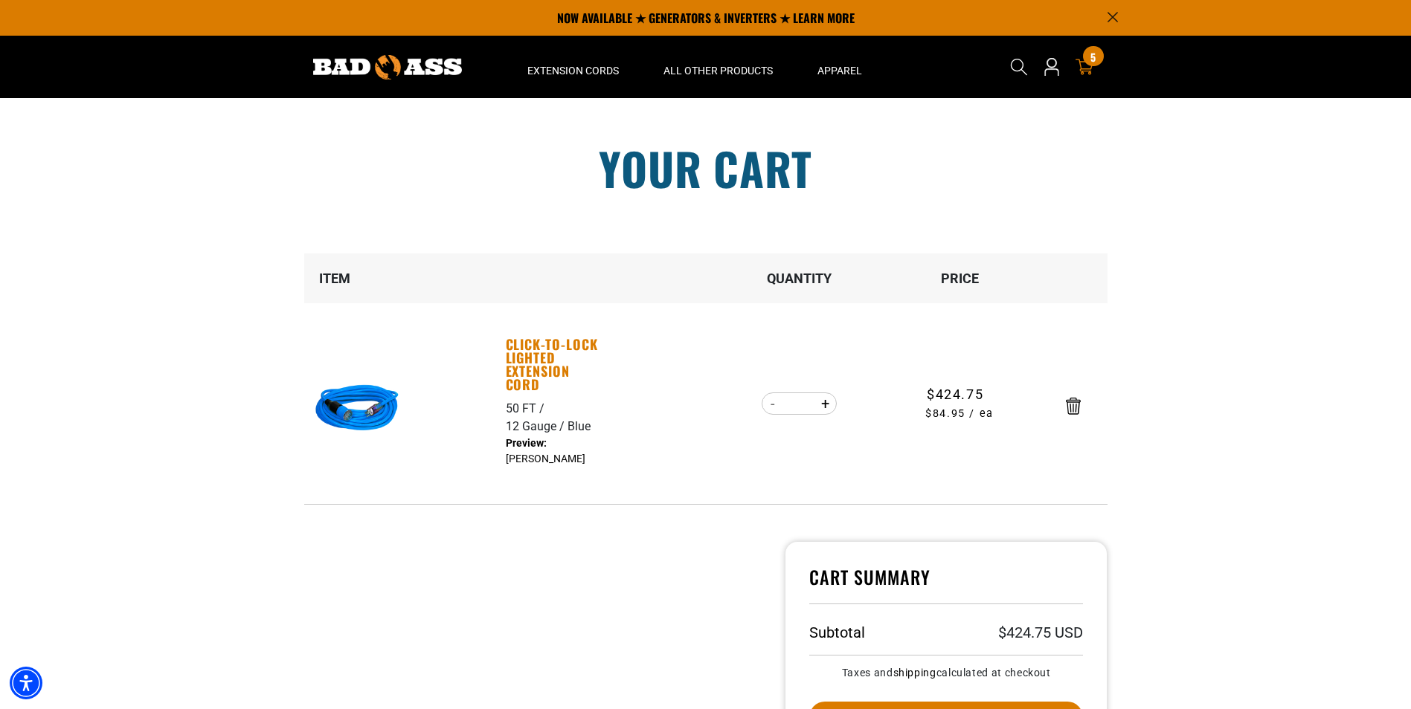
click at [532, 387] on link "Click-to-Lock Lighted Extension Cord" at bounding box center [557, 365] width 103 height 54
